Goal: Navigation & Orientation: Find specific page/section

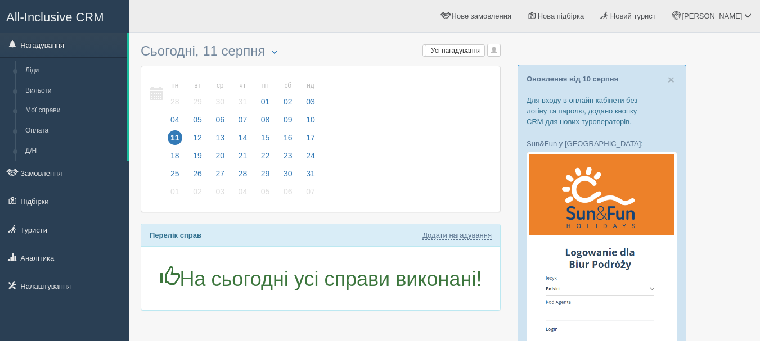
click at [77, 12] on span "All-Inclusive CRM" at bounding box center [55, 17] width 98 height 14
